Goal: Task Accomplishment & Management: Manage account settings

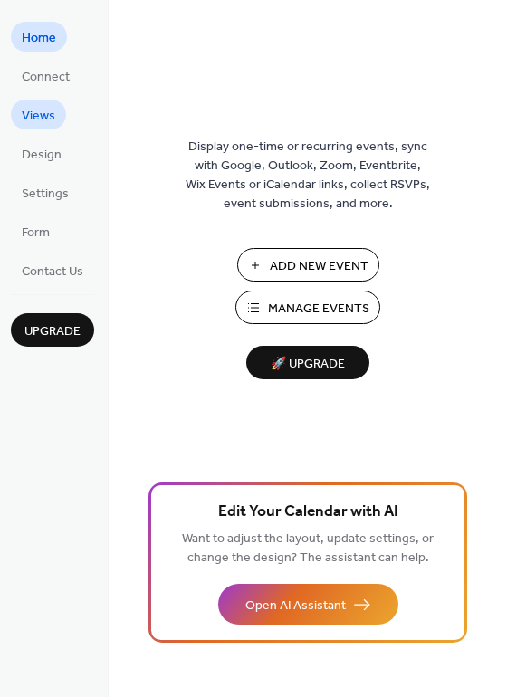
click at [48, 126] on span "Views" at bounding box center [38, 116] width 33 height 19
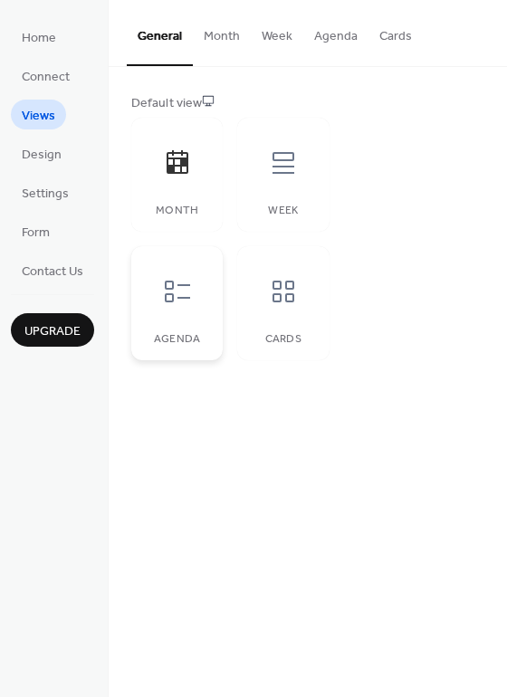
click at [176, 298] on icon at bounding box center [177, 291] width 29 height 29
click at [60, 191] on span "Settings" at bounding box center [45, 194] width 47 height 19
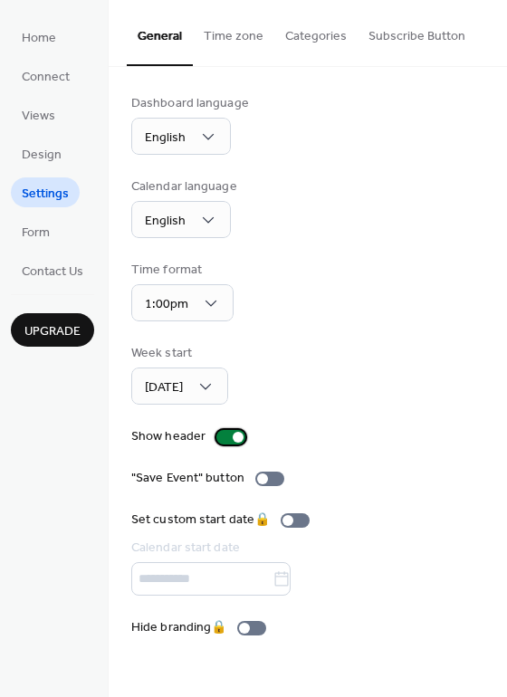
click at [222, 439] on div at bounding box center [230, 437] width 29 height 14
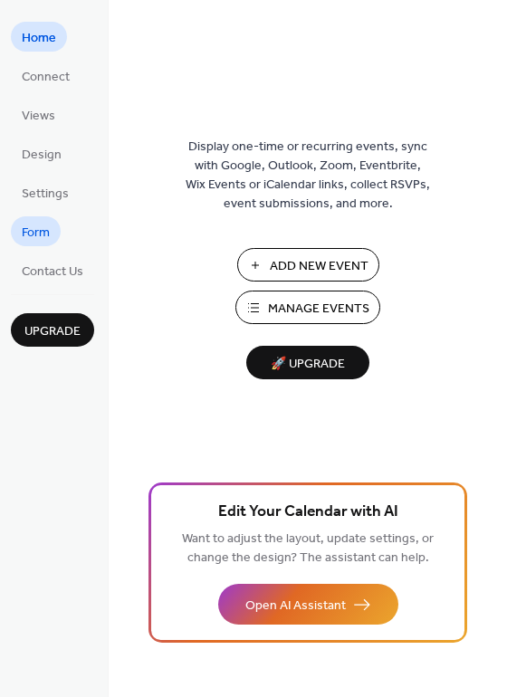
click at [32, 226] on span "Form" at bounding box center [36, 233] width 28 height 19
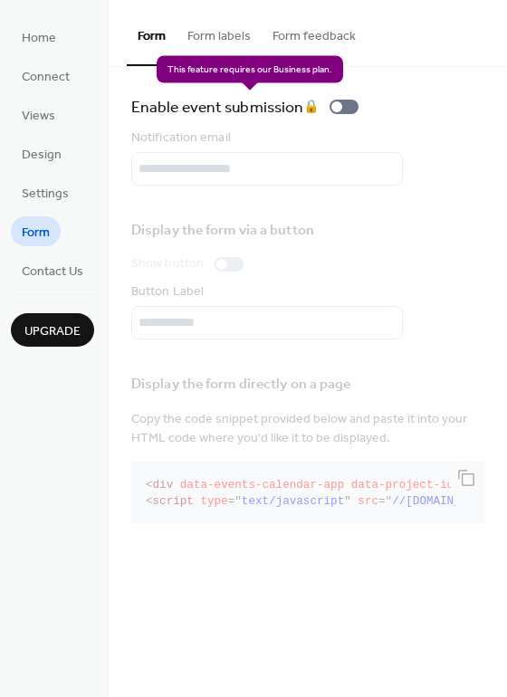
click at [348, 111] on div "Enable event submission 🔒" at bounding box center [248, 106] width 234 height 25
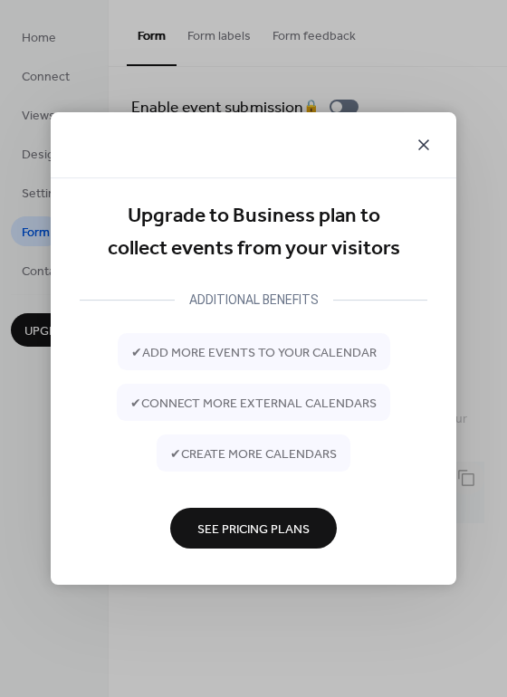
click at [424, 137] on icon at bounding box center [424, 145] width 22 height 22
